Goal: Information Seeking & Learning: Learn about a topic

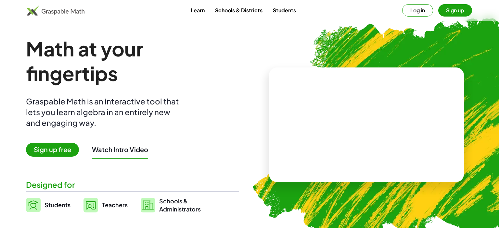
click at [67, 151] on span "Sign up free" at bounding box center [52, 150] width 53 height 14
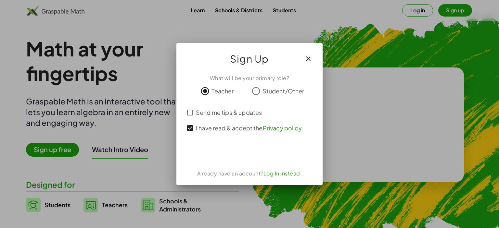
click at [227, 155] on div "Iniciar sesión con Google. Se abre en una nueva pestaña." at bounding box center [249, 153] width 72 height 14
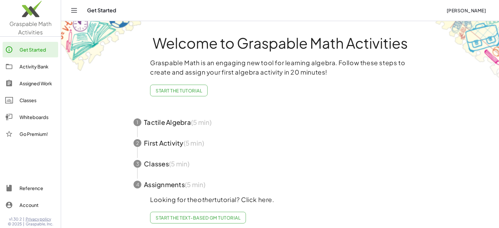
scroll to position [5, 0]
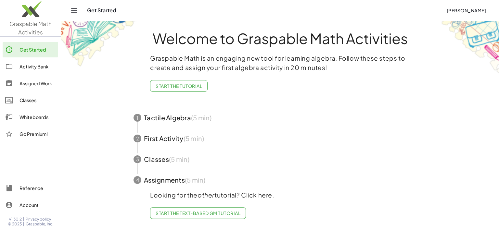
click at [224, 214] on span "Start the Text-based GM Tutorial" at bounding box center [198, 213] width 85 height 6
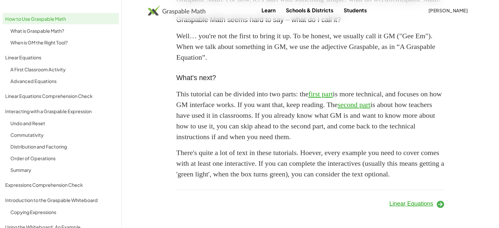
scroll to position [605, 0]
click at [428, 205] on span "Linear Equations" at bounding box center [411, 204] width 44 height 6
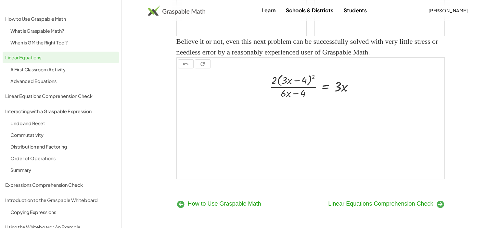
scroll to position [850, 0]
click at [426, 201] on span "Linear Equations Comprehension Check" at bounding box center [380, 204] width 105 height 6
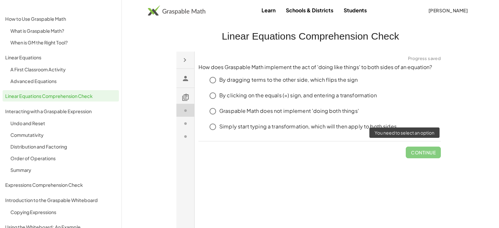
click span "Continue"
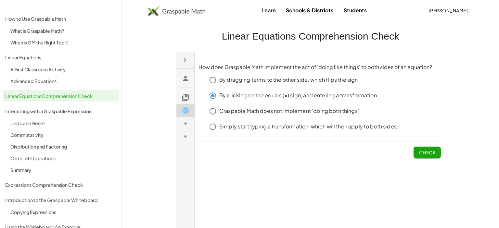
click at [418, 151] on button "Check" at bounding box center [426, 152] width 27 height 12
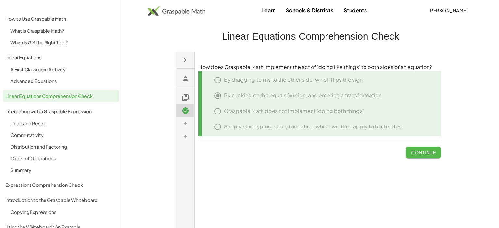
click at [409, 151] on button "Continue" at bounding box center [422, 152] width 35 height 12
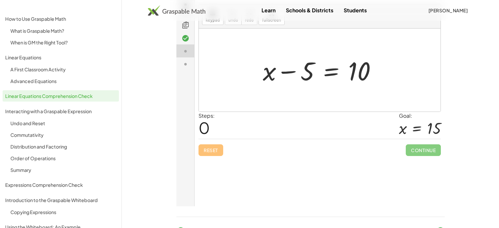
scroll to position [103, 0]
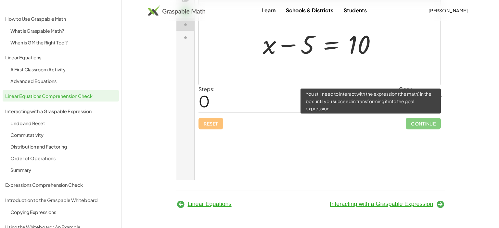
click span "Continue"
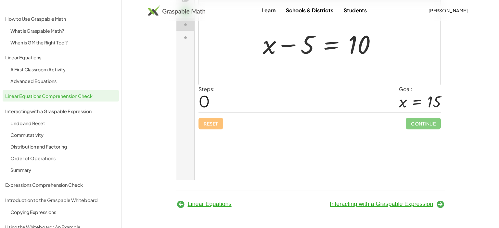
click div "How does Graspable Math implement the act of 'doing like things' to both sides …"
click at [345, 41] on div at bounding box center [321, 43] width 125 height 33
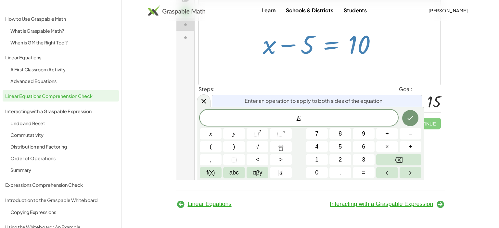
scroll to position [6, 0]
drag, startPoint x: 309, startPoint y: 49, endPoint x: 364, endPoint y: 55, distance: 55.5
click at [364, 55] on div at bounding box center [321, 43] width 125 height 33
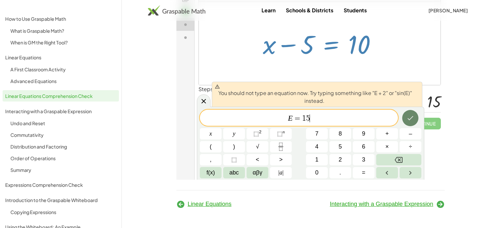
click at [409, 118] on icon "Done" at bounding box center [410, 118] width 8 height 8
click at [426, 202] on span "Interacting with a Graspable Expression" at bounding box center [381, 204] width 103 height 6
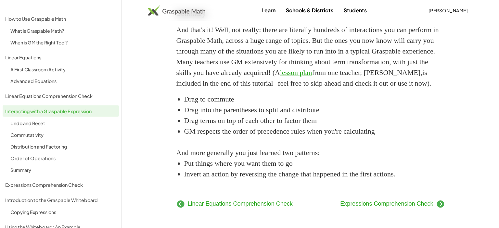
scroll to position [1074, 0]
click at [404, 207] on span "Expressions Comprehension Check" at bounding box center [386, 204] width 93 height 6
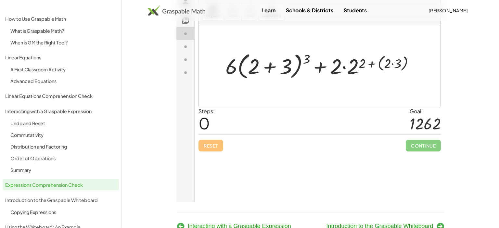
scroll to position [103, 0]
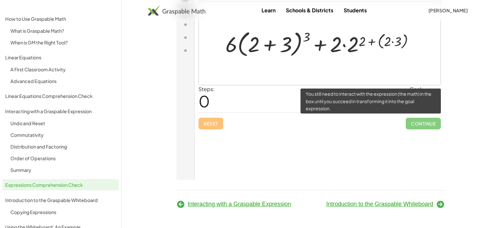
click span "Continue"
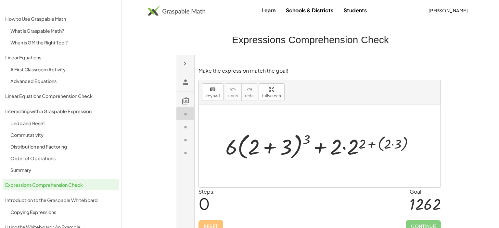
scroll to position [0, 0]
click at [373, 142] on div at bounding box center [322, 145] width 200 height 31
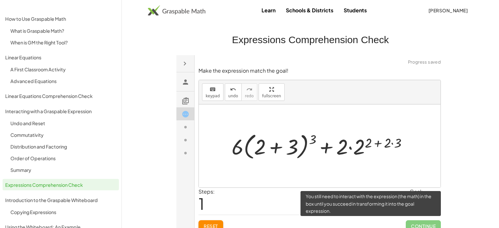
click span "Continue"
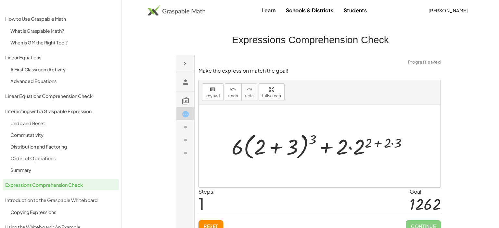
click span "Reset"
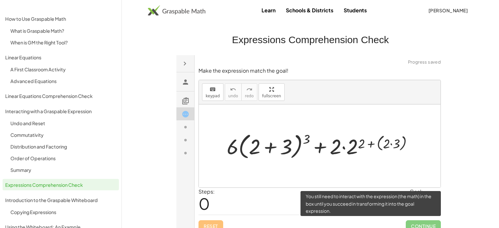
click span "Continue"
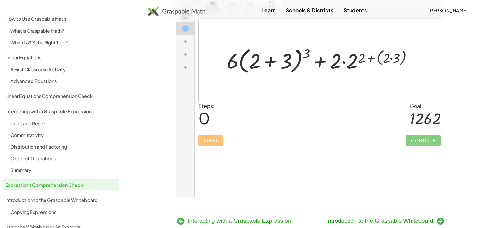
scroll to position [103, 0]
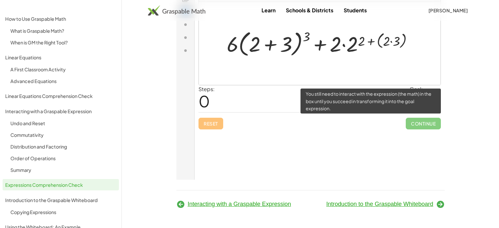
click span "Continue"
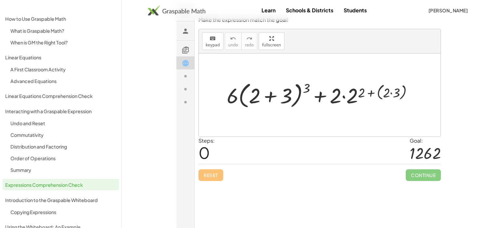
scroll to position [49, 0]
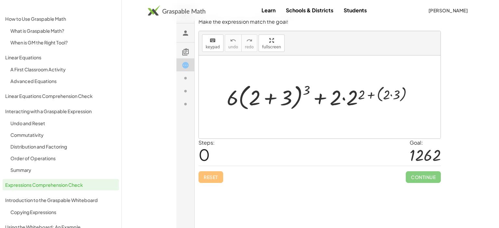
click at [387, 90] on div at bounding box center [321, 96] width 197 height 31
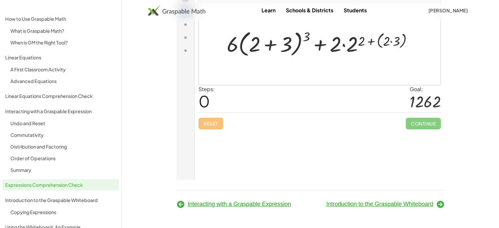
click at [356, 53] on div at bounding box center [321, 43] width 197 height 31
click at [354, 52] on div at bounding box center [321, 43] width 197 height 31
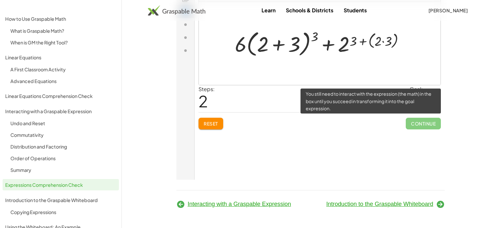
click span "Continue"
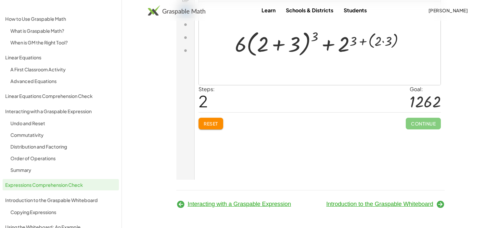
click at [343, 45] on div at bounding box center [321, 43] width 181 height 31
click at [306, 44] on div at bounding box center [321, 43] width 181 height 31
click at [295, 45] on div at bounding box center [321, 43] width 181 height 31
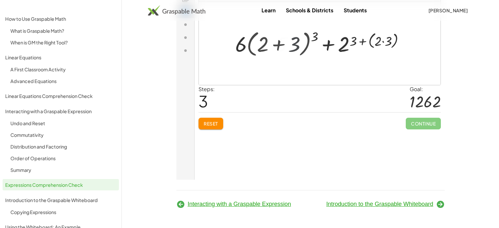
click at [295, 45] on div at bounding box center [321, 44] width 133 height 28
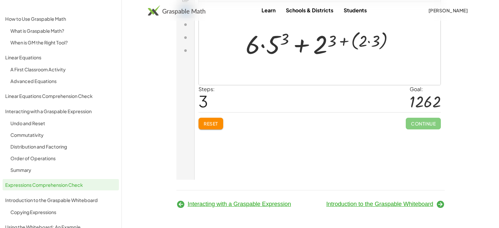
click at [369, 44] on div at bounding box center [322, 43] width 160 height 33
click at [369, 44] on div at bounding box center [322, 43] width 132 height 33
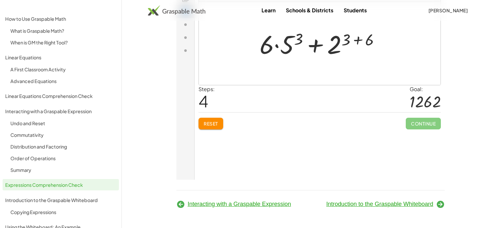
click at [288, 50] on div at bounding box center [322, 43] width 132 height 33
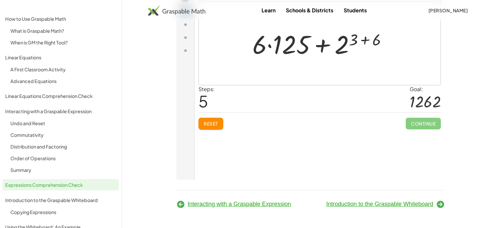
click at [274, 50] on div at bounding box center [322, 43] width 146 height 33
click at [274, 50] on div at bounding box center [321, 43] width 127 height 33
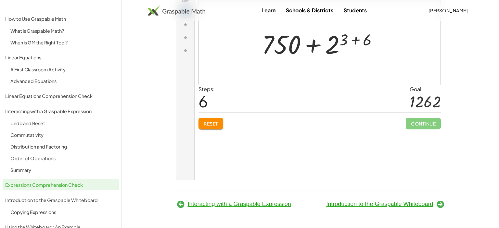
click at [338, 41] on div at bounding box center [321, 43] width 127 height 33
click at [336, 44] on div at bounding box center [321, 43] width 127 height 33
click at [333, 45] on div at bounding box center [321, 43] width 127 height 33
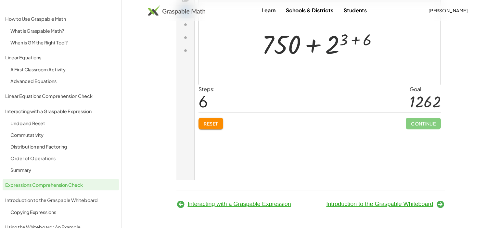
click at [333, 45] on div at bounding box center [321, 43] width 127 height 33
drag, startPoint x: 333, startPoint y: 45, endPoint x: 297, endPoint y: 48, distance: 35.2
click at [297, 48] on div at bounding box center [321, 43] width 127 height 33
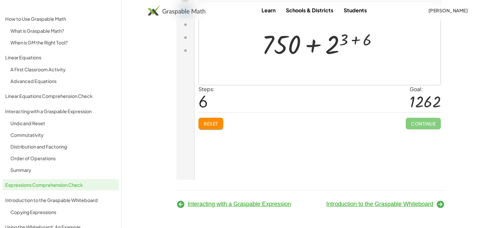
click at [295, 46] on div at bounding box center [321, 43] width 127 height 33
click at [310, 48] on div at bounding box center [321, 43] width 127 height 33
click at [354, 40] on div at bounding box center [321, 43] width 127 height 33
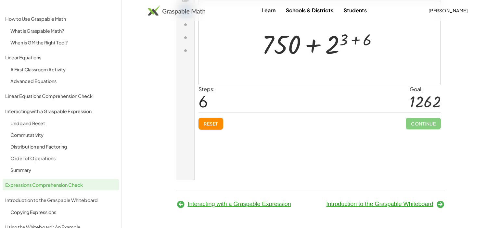
click at [354, 40] on div at bounding box center [321, 43] width 127 height 33
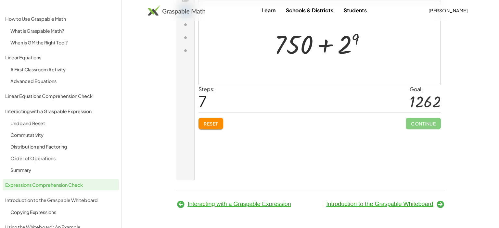
click at [343, 55] on div at bounding box center [321, 43] width 103 height 33
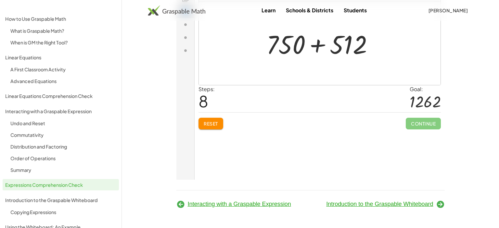
click at [312, 50] on div at bounding box center [322, 43] width 118 height 33
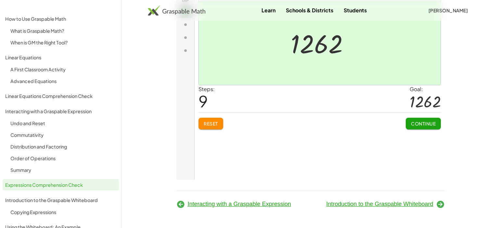
click span "Continue"
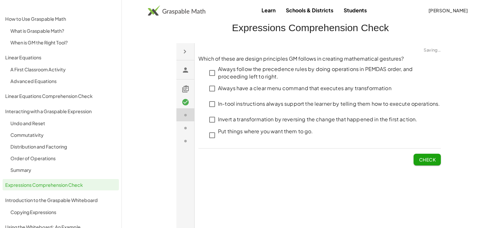
scroll to position [8, 0]
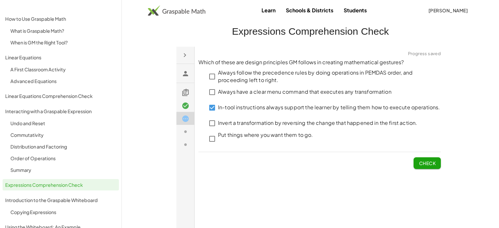
click at [417, 165] on button "Check" at bounding box center [426, 163] width 27 height 12
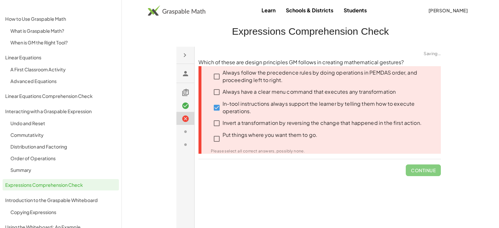
click span "Continue"
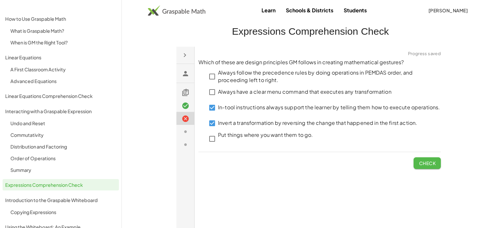
click at [438, 162] on button "Check" at bounding box center [426, 163] width 27 height 12
click span "Check"
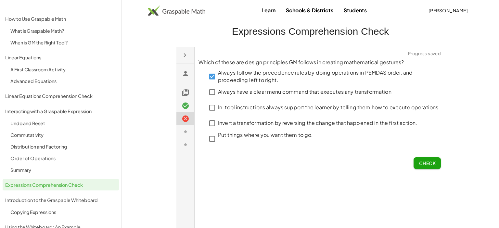
click span "Check"
click at [415, 160] on button "Check" at bounding box center [426, 163] width 27 height 12
click span "Check"
click at [427, 159] on button "Check" at bounding box center [426, 163] width 27 height 12
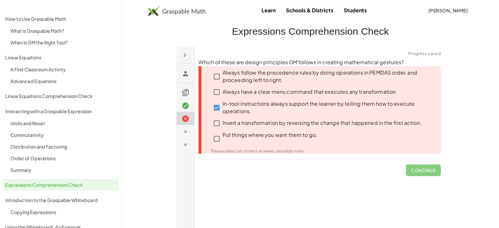
click at [176, 46] on div "Which of these are design principles GM follows in creating mathematical gestur…" at bounding box center [176, 46] width 0 height 0
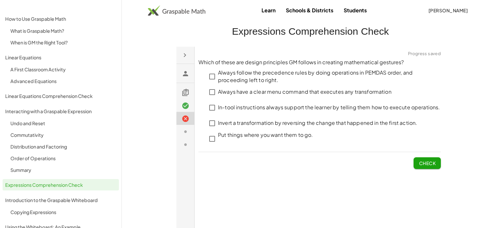
click at [201, 64] on p "Which of these are design principles GM follows in creating mathematical gestur…" at bounding box center [319, 61] width 242 height 7
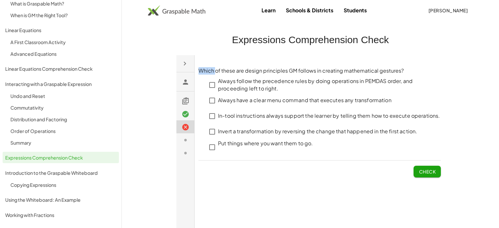
scroll to position [0, 0]
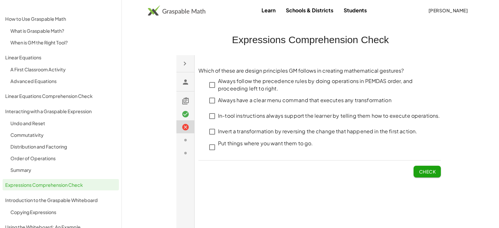
click at [221, 57] on div at bounding box center [319, 59] width 250 height 8
drag, startPoint x: 200, startPoint y: 69, endPoint x: 307, endPoint y: 147, distance: 132.5
click at [307, 74] on div "Which of these are design principles GM follows in creating mathematical gestur…" at bounding box center [319, 70] width 242 height 7
click at [307, 147] on p at bounding box center [265, 150] width 95 height 7
drag, startPoint x: 309, startPoint y: 145, endPoint x: 232, endPoint y: 119, distance: 80.9
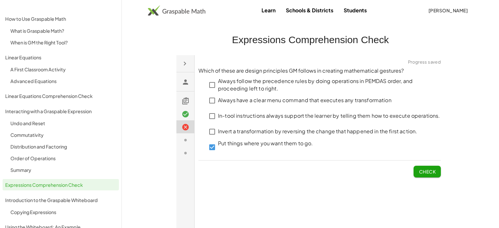
click at [232, 119] on div "Always follow the precedence rules by doing operations in PEMDAS order, and pro…" at bounding box center [319, 114] width 242 height 81
click at [232, 119] on p "In-tool instructions always support the learner by telling them how to execute …" at bounding box center [329, 115] width 222 height 7
click span "Check"
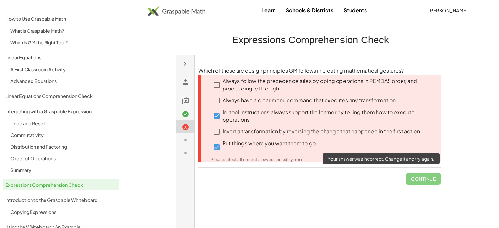
click span "Continue"
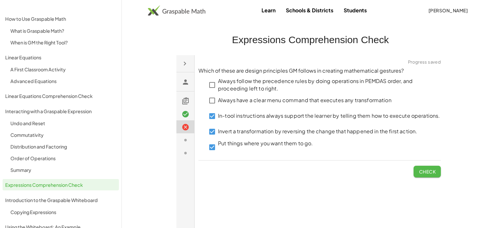
click at [430, 167] on button "Check" at bounding box center [426, 172] width 27 height 12
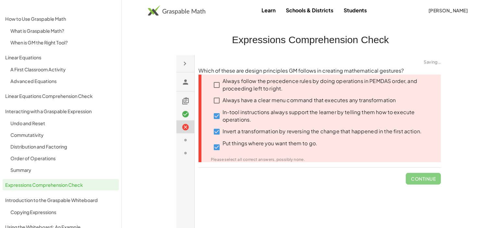
click div "Put things where you want them to go. Please select all correct answers, possib…"
click at [428, 8] on span "[PERSON_NAME]" at bounding box center [448, 10] width 40 height 6
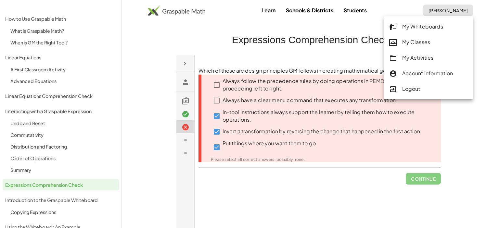
click at [368, 25] on div "Expressions Comprehension Check Interacting with a Graspable Expression Introdu…" at bounding box center [310, 168] width 276 height 295
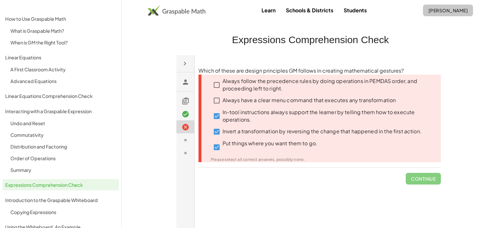
click at [428, 7] on span "[PERSON_NAME]" at bounding box center [448, 10] width 40 height 6
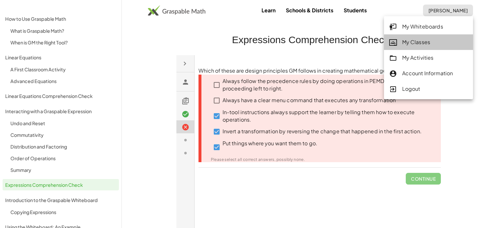
click at [405, 39] on div "My Classes" at bounding box center [428, 42] width 79 height 8
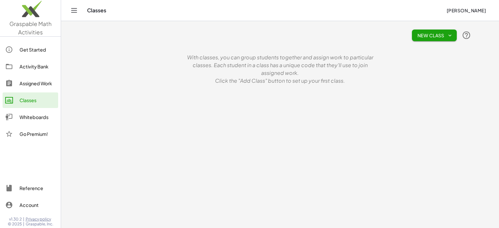
click at [420, 34] on span "New Class" at bounding box center [434, 35] width 34 height 6
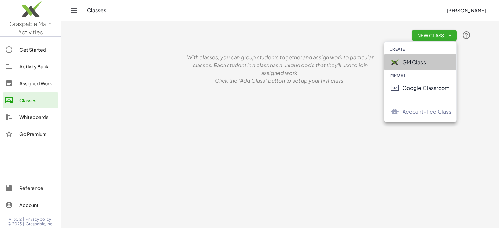
click at [420, 64] on div "GM Class" at bounding box center [426, 62] width 49 height 8
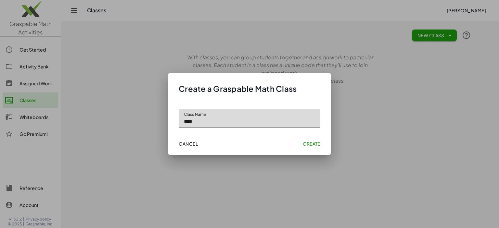
type input "****"
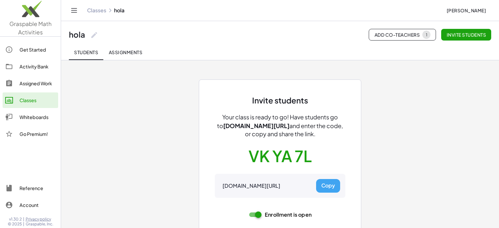
scroll to position [15, 0]
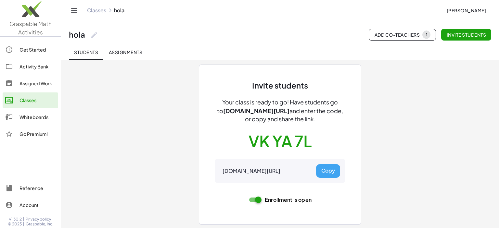
click at [324, 172] on button "Copy" at bounding box center [328, 171] width 24 height 14
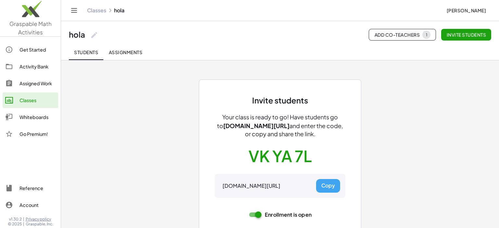
click at [123, 50] on span "Assignments" at bounding box center [125, 52] width 34 height 6
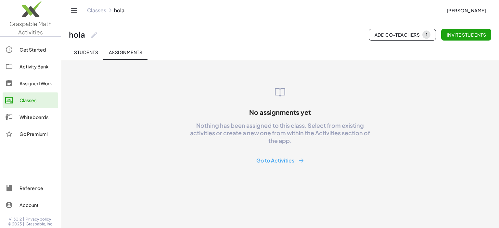
click at [37, 52] on div "Get Started" at bounding box center [37, 50] width 36 height 8
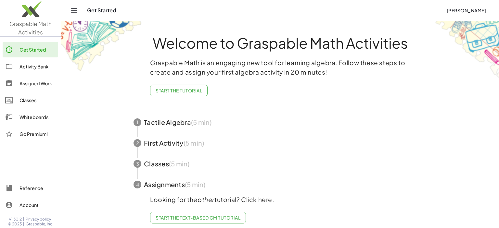
click at [31, 70] on div "Activity Bank" at bounding box center [37, 67] width 36 height 8
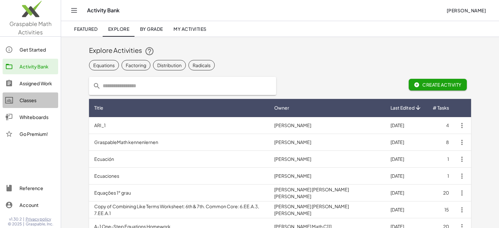
click at [27, 95] on link "Classes" at bounding box center [31, 101] width 56 height 16
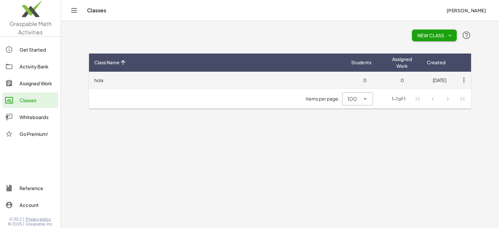
click at [97, 81] on td "hola" at bounding box center [217, 80] width 257 height 17
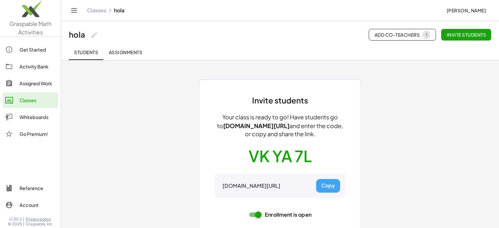
click at [283, 218] on label "Enrollment is open" at bounding box center [286, 215] width 50 height 18
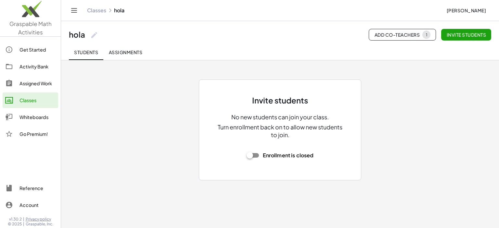
click at [259, 153] on div at bounding box center [252, 155] width 13 height 13
click at [263, 157] on label "Enrollment is closed" at bounding box center [286, 155] width 54 height 18
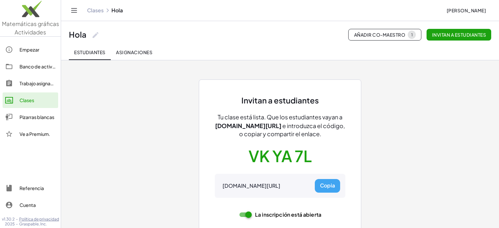
scroll to position [23, 0]
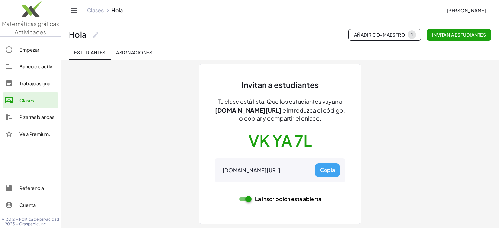
click at [45, 121] on div "Pizarras blancas" at bounding box center [37, 117] width 36 height 8
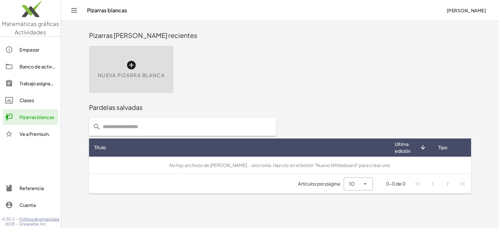
click at [158, 61] on div "Nueva pizarra blanca" at bounding box center [131, 69] width 84 height 47
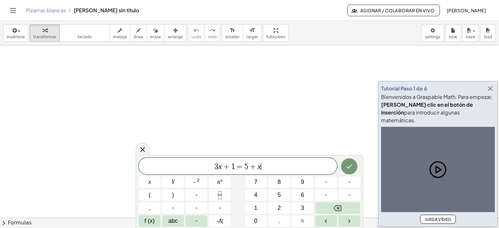
scroll to position [6, 0]
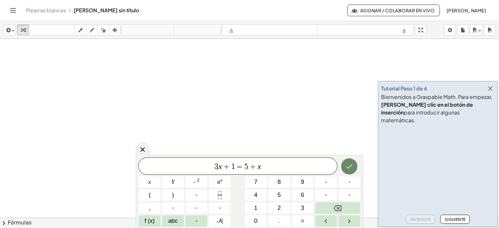
click at [353, 170] on icon "Hecho" at bounding box center [349, 167] width 8 height 8
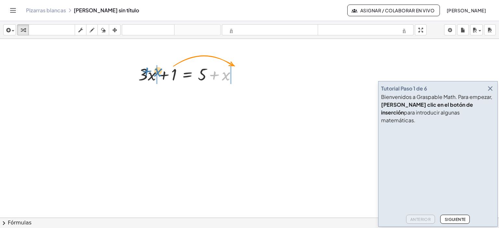
drag, startPoint x: 226, startPoint y: 79, endPoint x: 163, endPoint y: 80, distance: 62.4
click at [163, 80] on div at bounding box center [189, 74] width 109 height 22
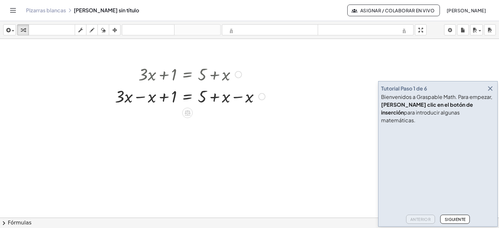
click at [174, 99] on div at bounding box center [190, 96] width 157 height 22
drag, startPoint x: 170, startPoint y: 95, endPoint x: 299, endPoint y: 89, distance: 129.1
click at [187, 97] on div "+ 1 + · 3 · x + 1 = + 5 − x + x − x" at bounding box center [187, 97] width 0 height 0
drag, startPoint x: 174, startPoint y: 98, endPoint x: 283, endPoint y: 99, distance: 109.8
click at [187, 97] on div "+ 1 + · 3 · x + 1 = + 5 − x + x − x" at bounding box center [187, 97] width 0 height 0
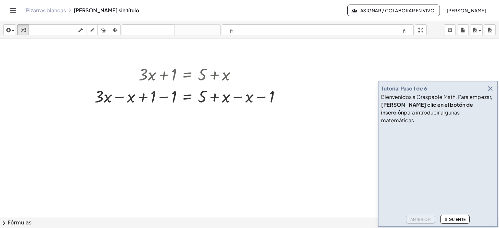
click at [490, 93] on icon "button" at bounding box center [490, 89] width 8 height 8
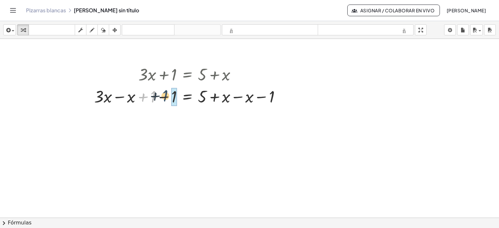
drag, startPoint x: 156, startPoint y: 102, endPoint x: 169, endPoint y: 101, distance: 13.7
click at [169, 101] on div at bounding box center [190, 96] width 198 height 22
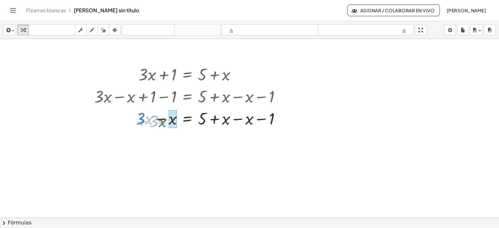
drag, startPoint x: 150, startPoint y: 118, endPoint x: 171, endPoint y: 123, distance: 21.4
click at [187, 119] on div "· x + · 3 + · 3 · x = + 5 − x + x − x − 1" at bounding box center [187, 119] width 0 height 0
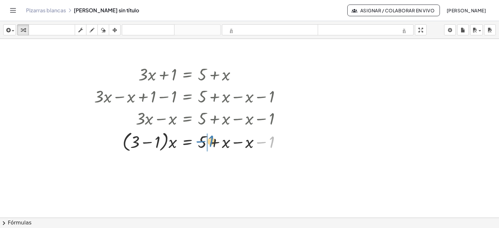
drag, startPoint x: 267, startPoint y: 142, endPoint x: 206, endPoint y: 141, distance: 61.1
click at [206, 141] on div at bounding box center [190, 141] width 198 height 25
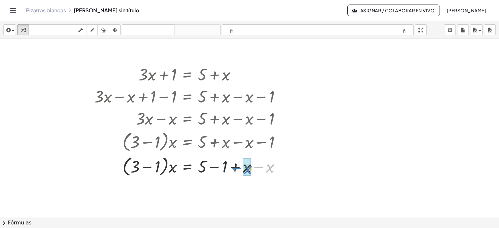
drag, startPoint x: 251, startPoint y: 166, endPoint x: 229, endPoint y: 167, distance: 22.8
click at [229, 167] on div at bounding box center [190, 166] width 198 height 25
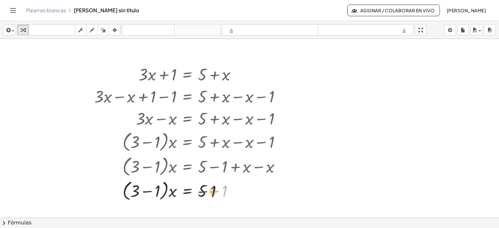
click at [187, 191] on div "− 1 + 3 · x = + 5 − − 1 · ( 1 )" at bounding box center [187, 191] width 0 height 0
drag, startPoint x: 162, startPoint y: 196, endPoint x: 155, endPoint y: 196, distance: 7.1
click at [155, 196] on div at bounding box center [190, 190] width 198 height 25
drag, startPoint x: 138, startPoint y: 193, endPoint x: 156, endPoint y: 195, distance: 17.9
click at [156, 195] on div at bounding box center [190, 190] width 198 height 25
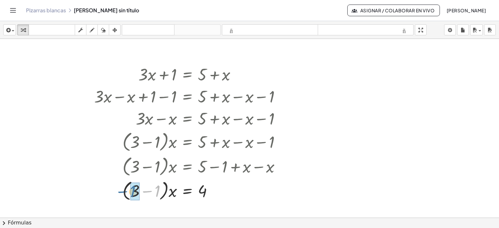
drag, startPoint x: 156, startPoint y: 195, endPoint x: 133, endPoint y: 195, distance: 22.4
click at [187, 191] on div "− 1 + 3 · x = − · ( 1 ) 4" at bounding box center [187, 191] width 0 height 0
drag, startPoint x: 166, startPoint y: 194, endPoint x: 213, endPoint y: 210, distance: 50.2
click at [187, 191] on div "· 2 · x = · 4 2" at bounding box center [187, 191] width 0 height 0
drag, startPoint x: 168, startPoint y: 192, endPoint x: 165, endPoint y: 190, distance: 3.5
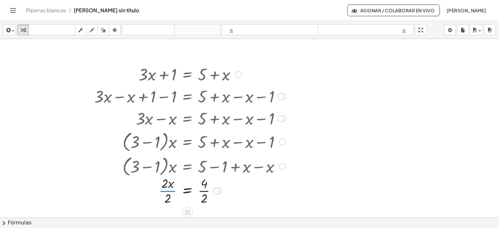
click at [165, 190] on div at bounding box center [190, 190] width 198 height 32
drag, startPoint x: 165, startPoint y: 187, endPoint x: 169, endPoint y: 199, distance: 12.6
click at [187, 191] on div "· 2 · x = 4 · 2 · 2 · · 2" at bounding box center [187, 191] width 0 height 0
click at [169, 199] on div at bounding box center [190, 190] width 198 height 32
drag, startPoint x: 206, startPoint y: 186, endPoint x: 208, endPoint y: 195, distance: 9.4
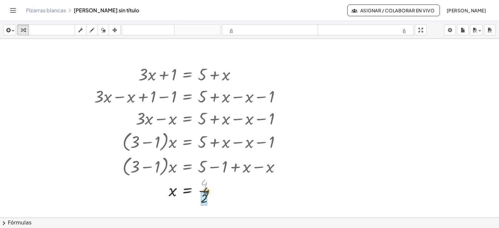
click at [208, 195] on div at bounding box center [190, 190] width 198 height 32
click at [217, 198] on div at bounding box center [190, 190] width 198 height 21
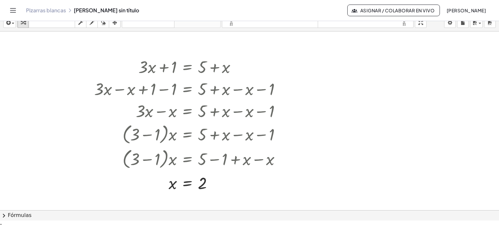
scroll to position [0, 0]
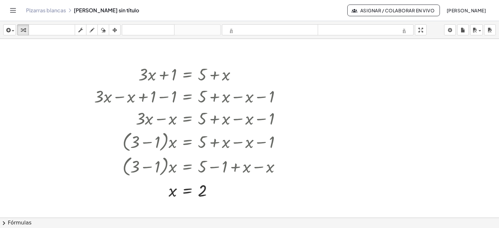
click at [351, 10] on icon "button" at bounding box center [354, 10] width 6 height 6
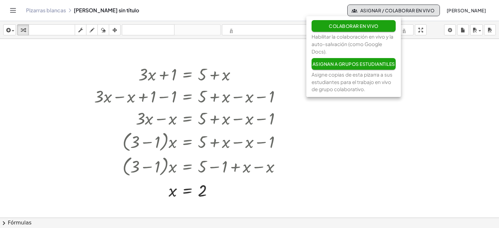
click at [328, 25] on button "Colaborar en Vivo" at bounding box center [353, 26] width 84 height 12
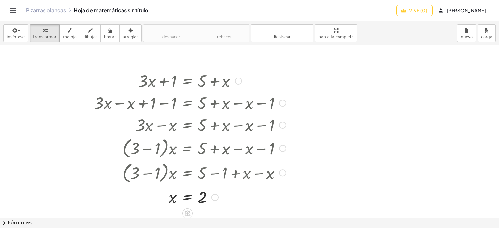
click at [280, 124] on div at bounding box center [282, 125] width 7 height 7
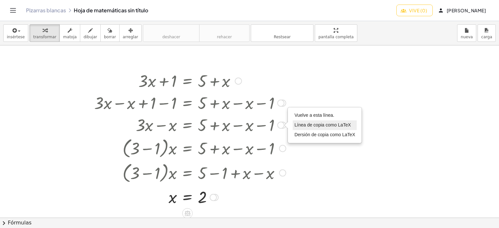
click at [299, 127] on span "Línea de copia como LaTeX" at bounding box center [322, 124] width 56 height 5
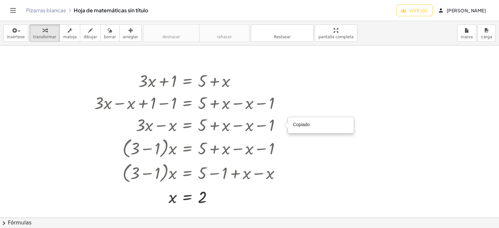
click at [312, 142] on div at bounding box center [249, 217] width 499 height 345
drag, startPoint x: 188, startPoint y: 108, endPoint x: 212, endPoint y: 175, distance: 70.7
click at [187, 81] on div "+ · 3 · x + 1 = + 5 + x + · 3 · x − x + 1 = + 5 + x − x + · 3 · x − x + 1 − 1 =…" at bounding box center [187, 81] width 0 height 0
click at [23, 34] on button "insértese" at bounding box center [15, 33] width 25 height 18
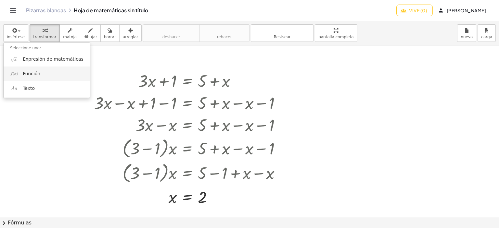
click at [30, 72] on span "Función" at bounding box center [32, 74] width 18 height 6
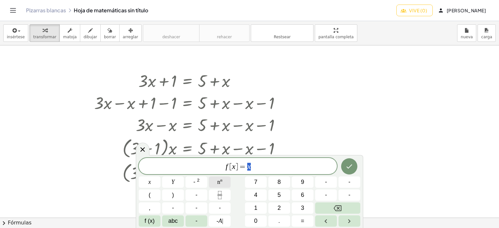
click at [220, 178] on button "n n" at bounding box center [220, 182] width 22 height 11
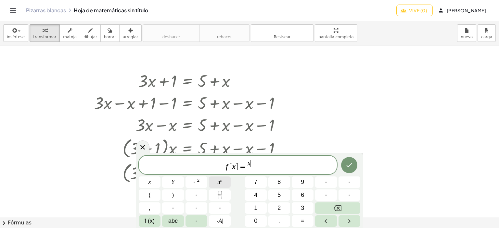
scroll to position [0, 0]
click at [198, 184] on span "- 2" at bounding box center [196, 182] width 6 height 9
